Goal: Task Accomplishment & Management: Use online tool/utility

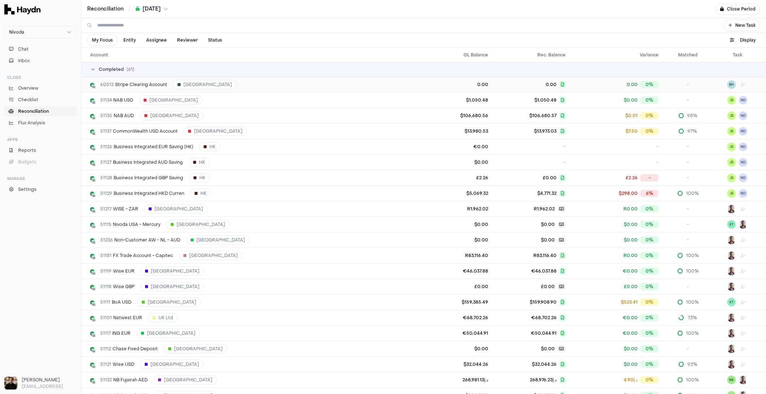
click at [131, 82] on span "60512 Stripe Clearing Account" at bounding box center [133, 85] width 67 height 6
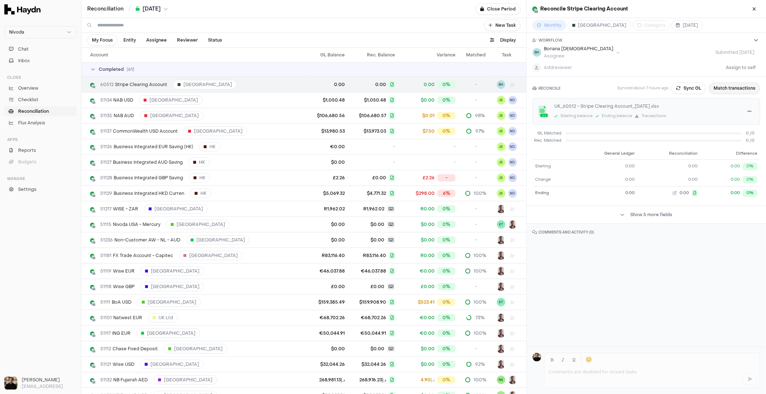
click at [727, 86] on button "Match transactions" at bounding box center [734, 88] width 51 height 12
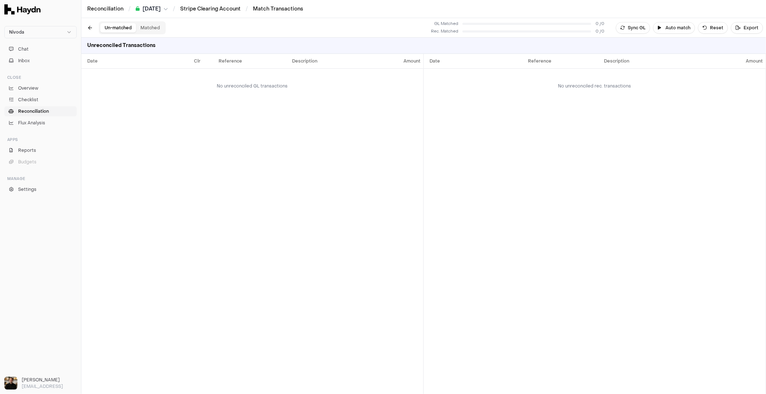
click at [155, 31] on button "Matched" at bounding box center [150, 27] width 28 height 9
click at [114, 29] on button "Un-matched" at bounding box center [118, 27] width 36 height 9
click at [90, 29] on button "button" at bounding box center [90, 28] width 12 height 12
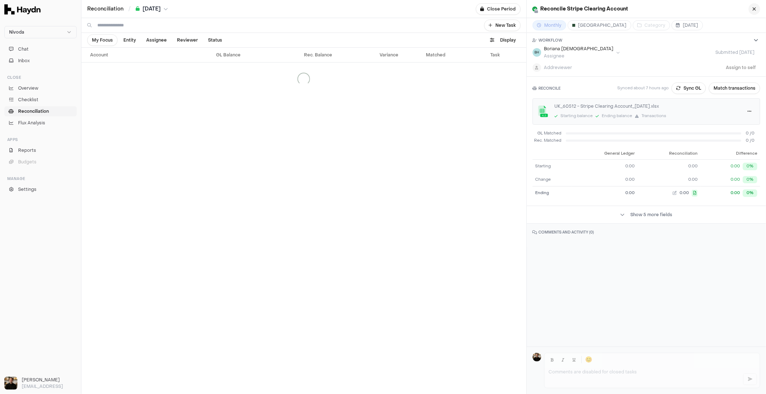
click at [758, 10] on button "button" at bounding box center [755, 9] width 12 height 12
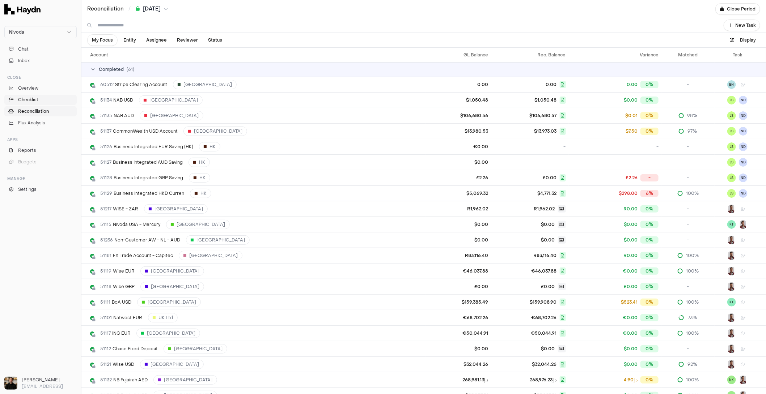
click at [31, 102] on span "Checklist" at bounding box center [28, 100] width 20 height 7
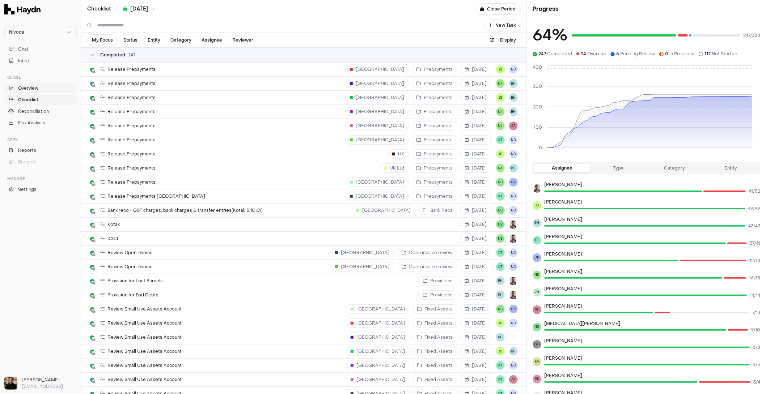
click at [27, 90] on span "Overview" at bounding box center [28, 88] width 20 height 7
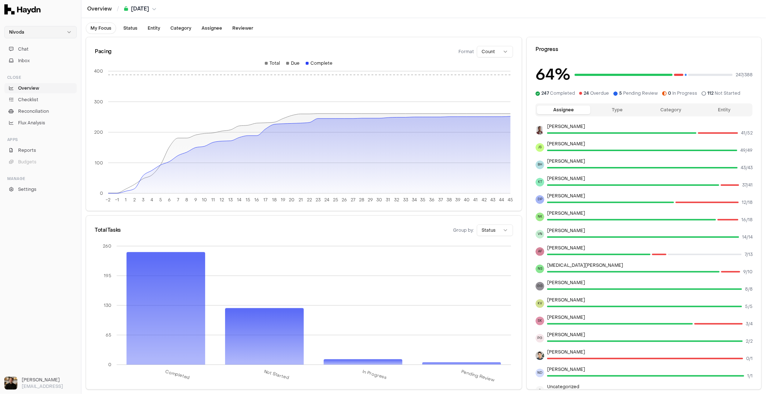
click at [39, 34] on html "Nivoda Chat Inbox Close Overview Checklist Reconciliation Flux Analysis Apps Re…" at bounding box center [383, 197] width 766 height 394
click at [27, 57] on div "Vaultree" at bounding box center [40, 56] width 69 height 10
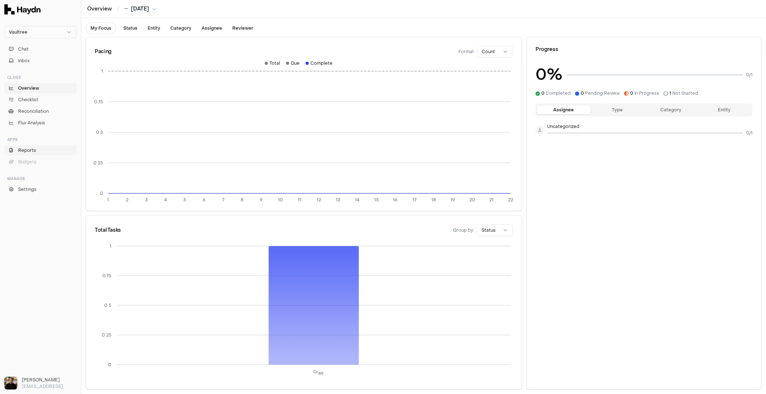
click at [27, 154] on link "Reports" at bounding box center [40, 150] width 72 height 10
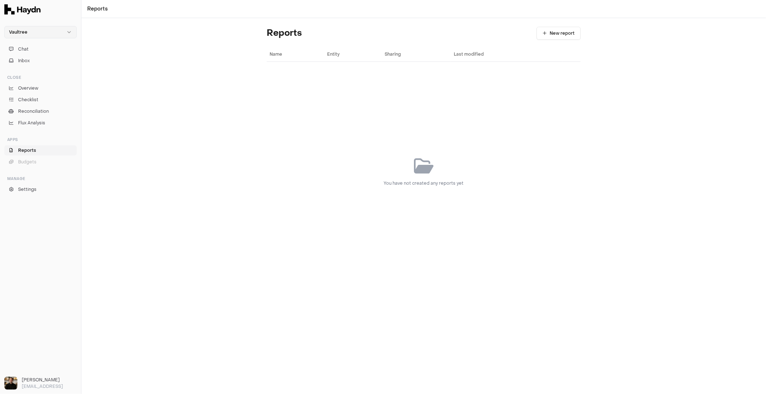
click at [27, 37] on html "Vaultree Chat Inbox Close Overview Checklist Reconciliation Flux Analysis Apps …" at bounding box center [383, 197] width 766 height 394
click at [24, 78] on div "Sona" at bounding box center [40, 77] width 69 height 10
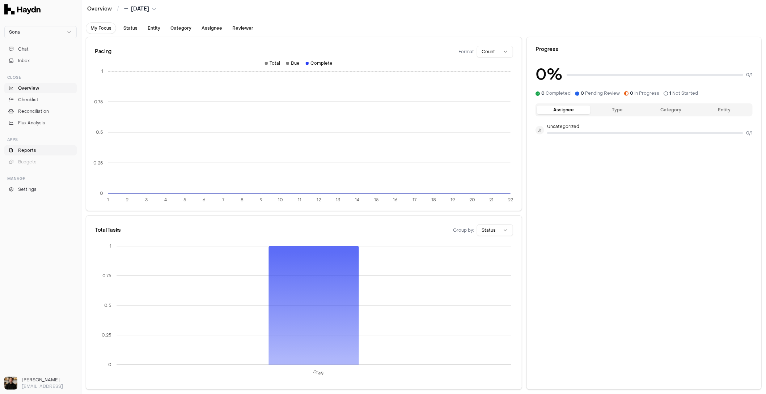
click at [30, 153] on span "Reports" at bounding box center [27, 150] width 18 height 7
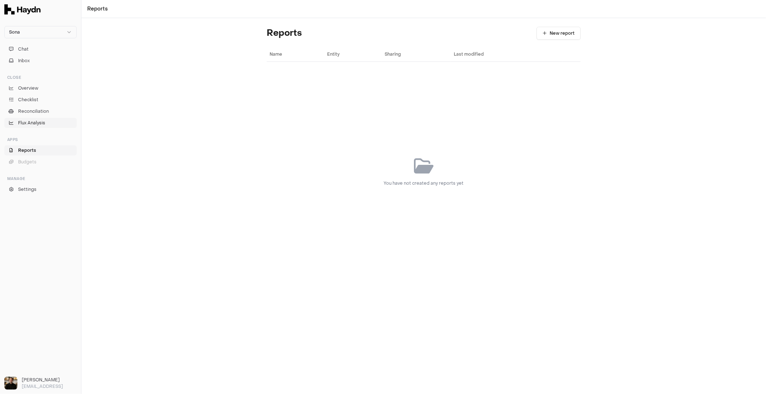
click at [33, 123] on span "Flux Analysis" at bounding box center [31, 123] width 27 height 7
click at [33, 108] on span "Reconciliation" at bounding box center [33, 111] width 31 height 7
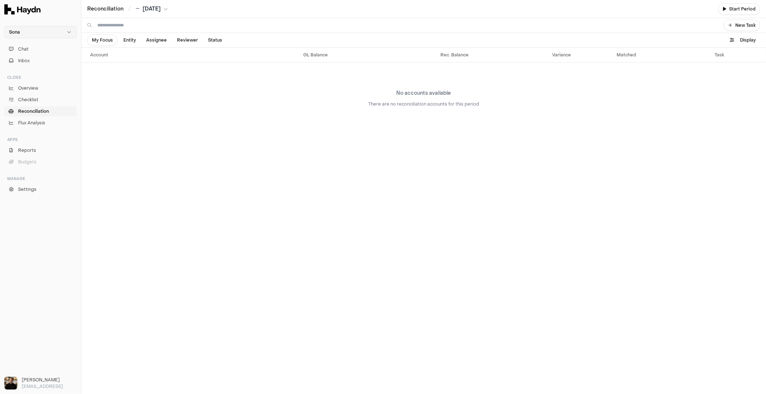
click at [39, 31] on html "Sona Chat Inbox Close Overview Checklist Reconciliation Flux Analysis Apps Repo…" at bounding box center [383, 197] width 766 height 394
click at [29, 44] on div "[PERSON_NAME]" at bounding box center [40, 46] width 69 height 10
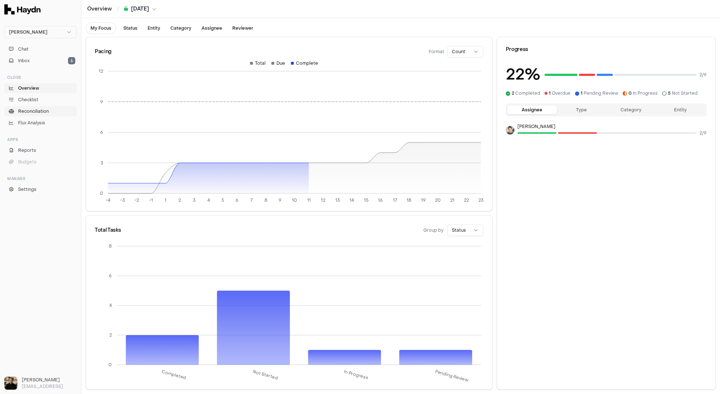
click at [31, 112] on span "Reconciliation" at bounding box center [33, 111] width 31 height 7
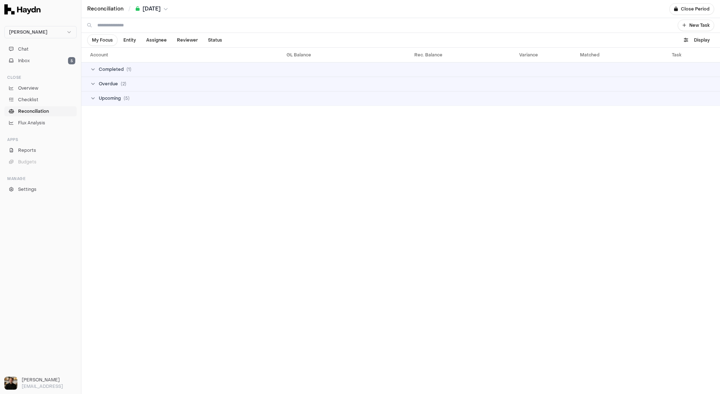
click at [124, 28] on input at bounding box center [383, 25] width 572 height 14
click at [93, 72] on td "Completed ( 1 )" at bounding box center [400, 69] width 639 height 14
click at [99, 81] on span "Overdue" at bounding box center [108, 84] width 19 height 6
click at [114, 10] on link "Reconciliation" at bounding box center [105, 8] width 36 height 7
click at [130, 29] on input at bounding box center [383, 25] width 572 height 14
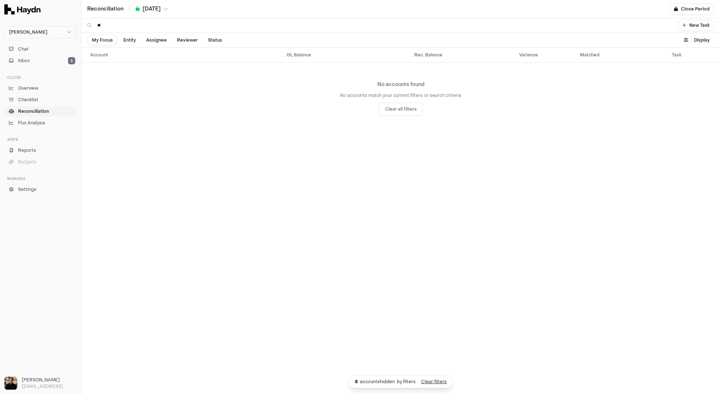
type input "*"
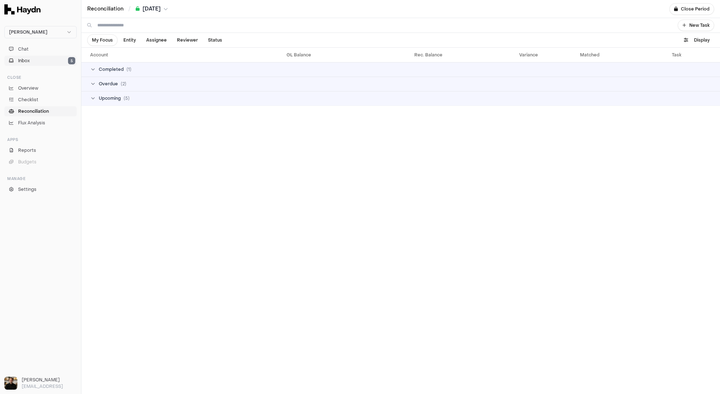
click at [34, 63] on button "Inbox 5" at bounding box center [40, 61] width 72 height 10
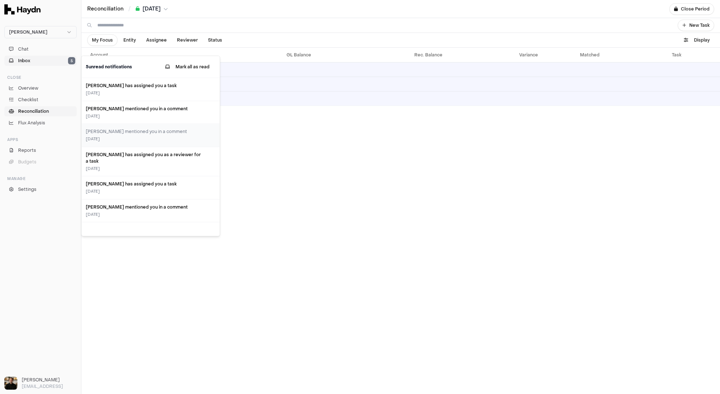
click at [34, 63] on button "Inbox 5" at bounding box center [40, 61] width 72 height 10
